Goal: Information Seeking & Learning: Learn about a topic

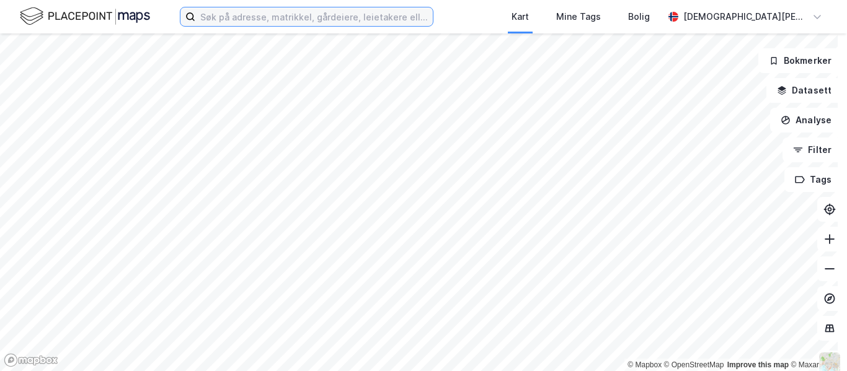
paste input "Sandnes Kontorbygg"
click at [331, 19] on input at bounding box center [314, 16] width 238 height 19
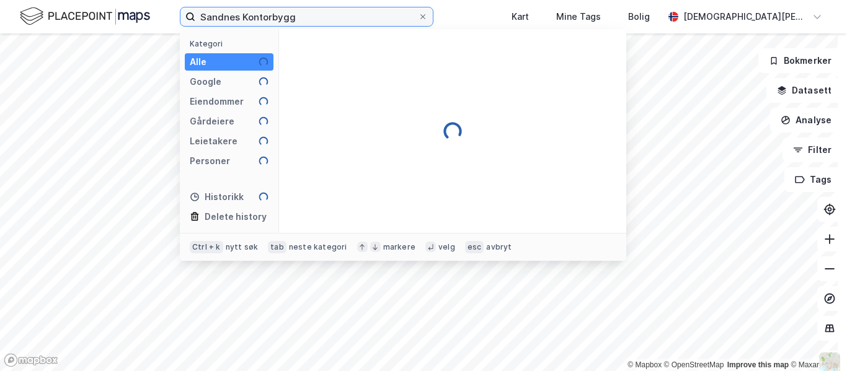
click at [331, 19] on input "Sandnes Kontorbygg" at bounding box center [306, 16] width 223 height 19
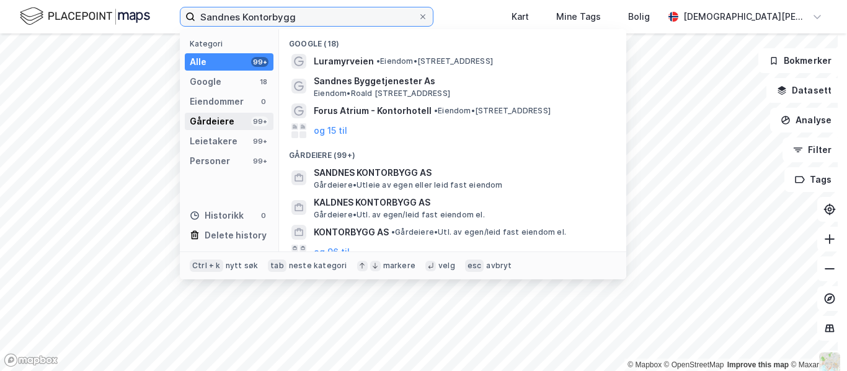
type input "Sandnes Kontorbygg"
click at [208, 115] on div "Gårdeiere" at bounding box center [212, 121] width 45 height 15
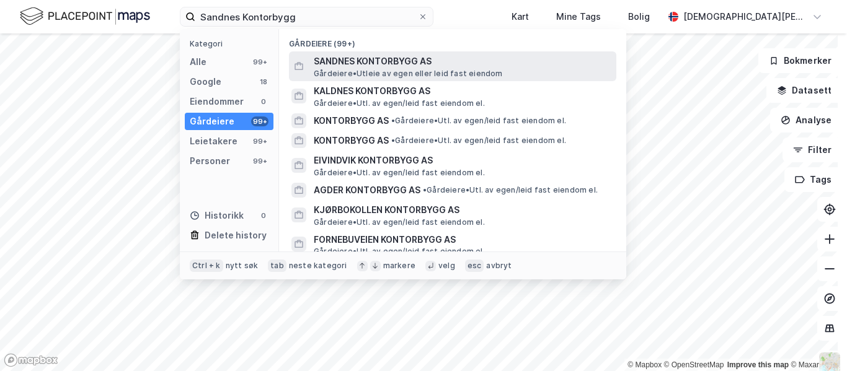
click at [373, 61] on span "SANDNES KONTORBYGG AS" at bounding box center [463, 61] width 298 height 15
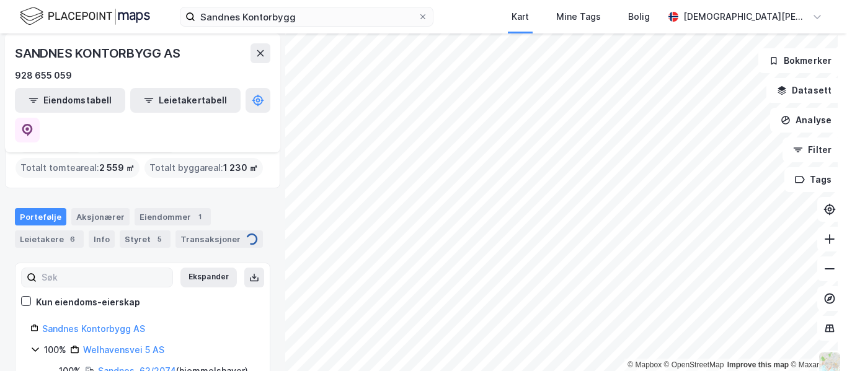
scroll to position [35, 0]
click at [109, 323] on link "Sandnes Kontorbygg AS" at bounding box center [93, 328] width 103 height 11
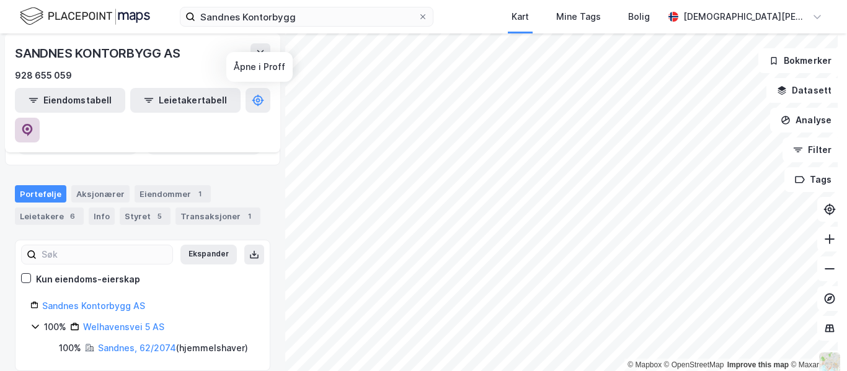
click at [40, 118] on button at bounding box center [27, 130] width 25 height 25
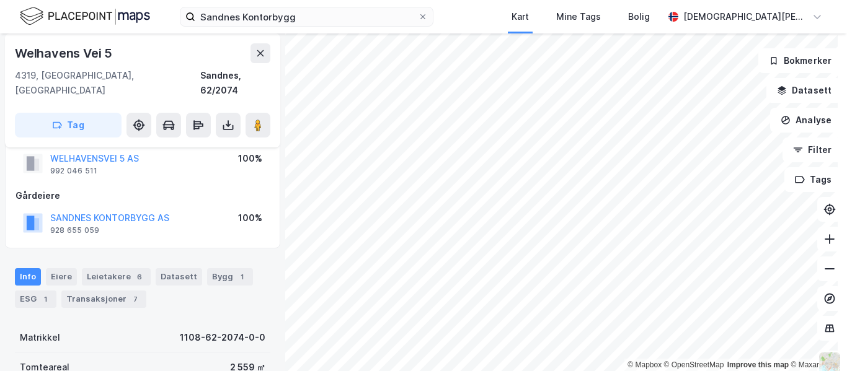
scroll to position [71, 0]
